Goal: Transaction & Acquisition: Purchase product/service

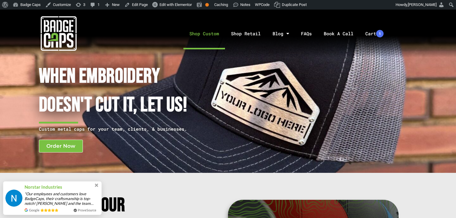
click at [219, 35] on link "Shop Custom" at bounding box center [204, 33] width 42 height 31
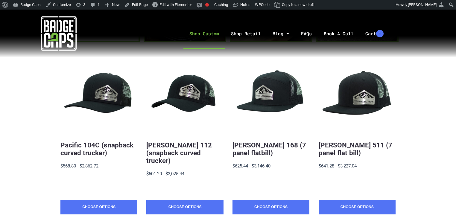
scroll to position [120, 0]
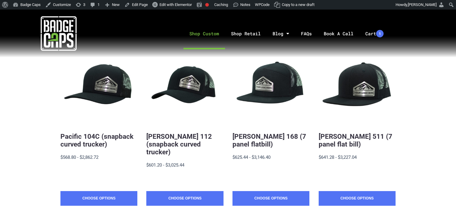
click at [160, 162] on span "$601.20 - $3,025.44" at bounding box center [165, 164] width 38 height 5
click at [159, 147] on link "Richardson 112 (snapback curved trucker)" at bounding box center [178, 143] width 65 height 23
